Goal: Information Seeking & Learning: Find specific fact

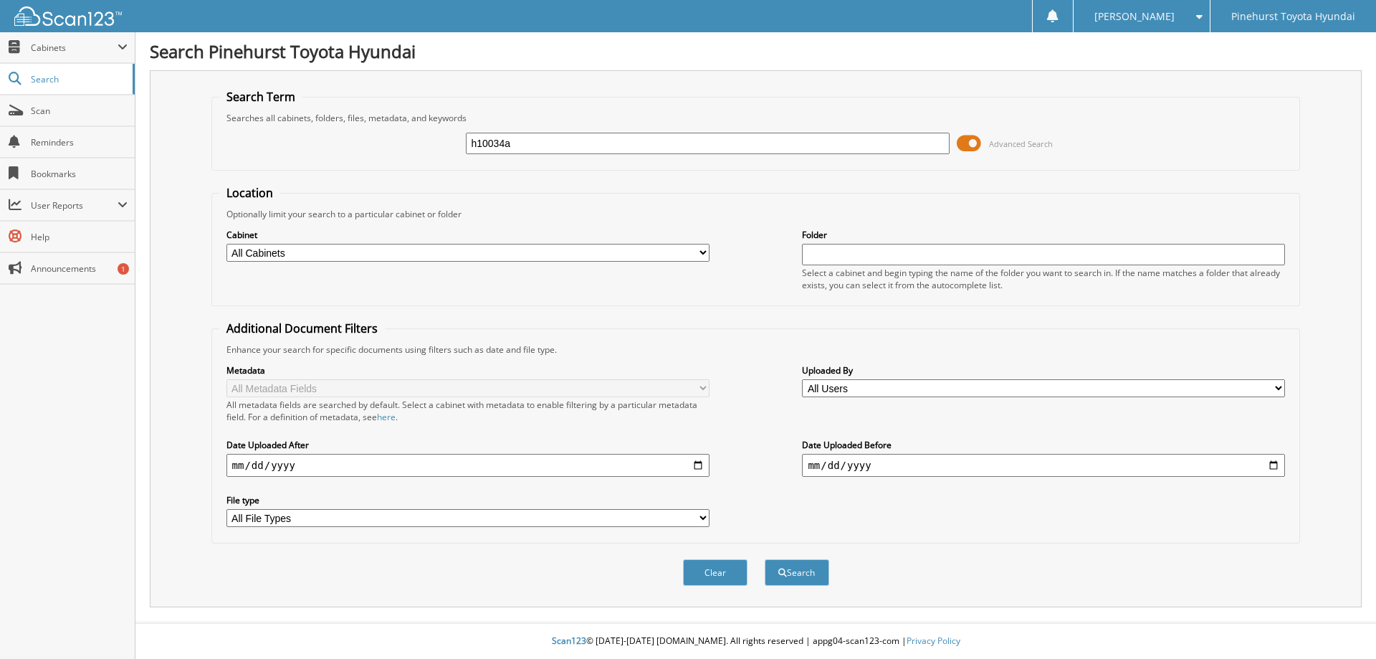
type input "h10034a"
click at [765, 559] on button "Search" at bounding box center [797, 572] width 65 height 27
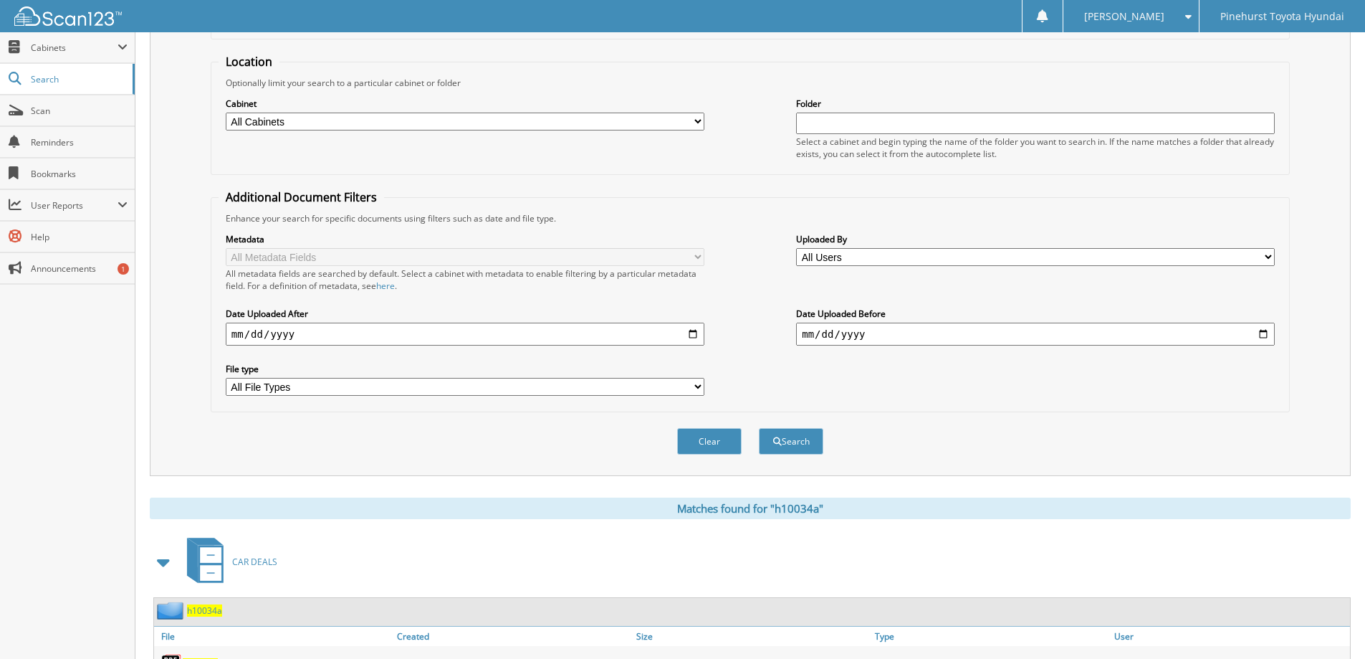
scroll to position [287, 0]
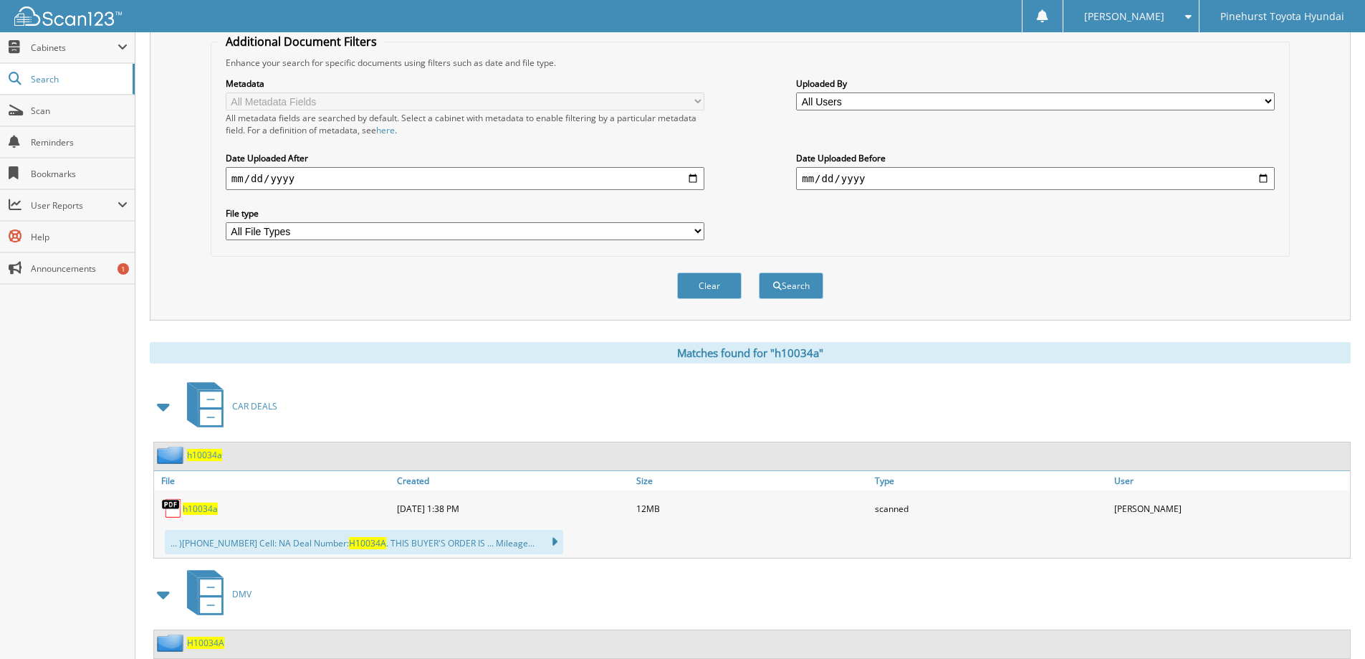
click at [197, 508] on span "h10034a" at bounding box center [200, 508] width 35 height 12
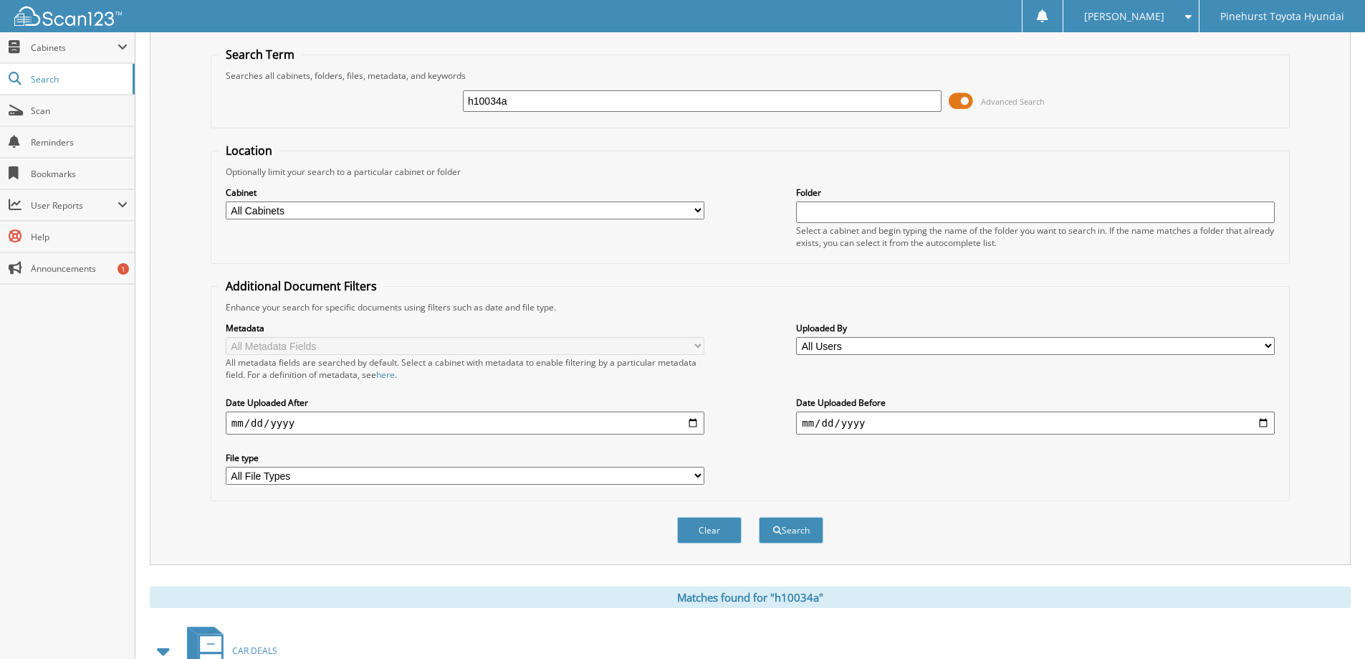
scroll to position [0, 0]
